Goal: Information Seeking & Learning: Learn about a topic

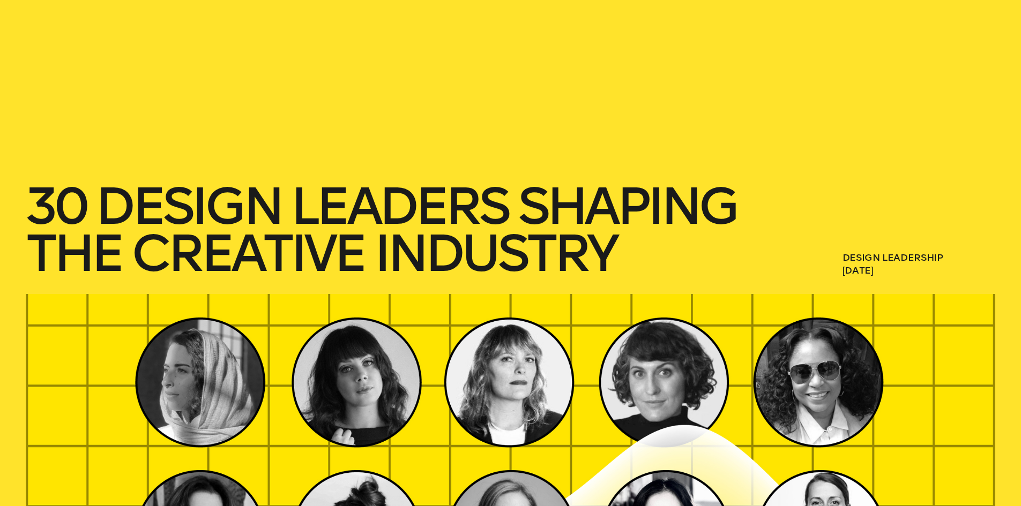
scroll to position [107, 0]
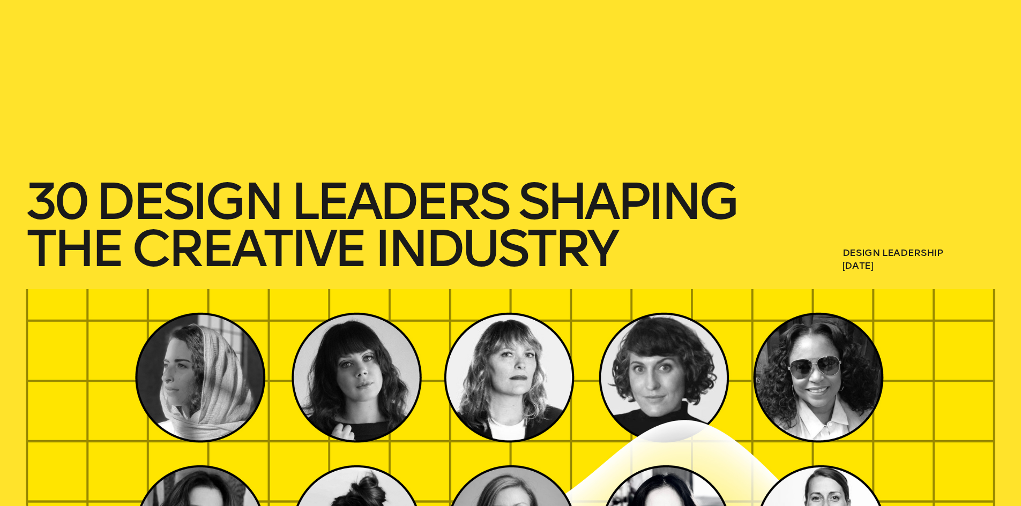
drag, startPoint x: 12, startPoint y: 191, endPoint x: 958, endPoint y: 272, distance: 949.2
click at [958, 272] on div "30 Design Leaders Shaping The Creative Industry Design Leadership [DATE]" at bounding box center [510, 91] width 1021 height 397
copy div "30 Design Leaders Shaping The Creative Industry Design Leadership [DATE]"
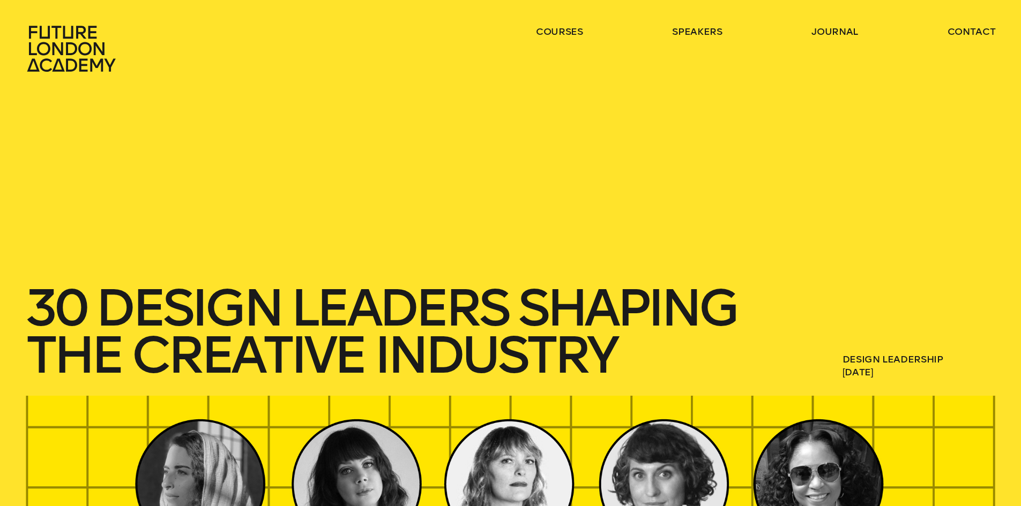
scroll to position [0, 0]
drag, startPoint x: 159, startPoint y: 66, endPoint x: 12, endPoint y: 24, distance: 152.8
click at [12, 24] on header "courses speakers journal contact" at bounding box center [510, 36] width 1021 height 73
click at [29, 27] on icon at bounding box center [71, 49] width 88 height 46
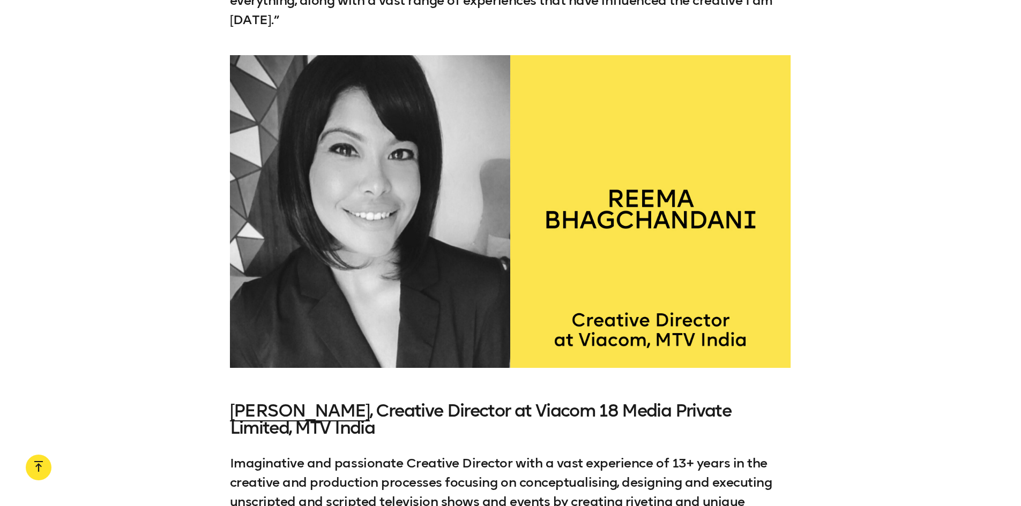
scroll to position [4555, 0]
